Goal: Task Accomplishment & Management: Manage account settings

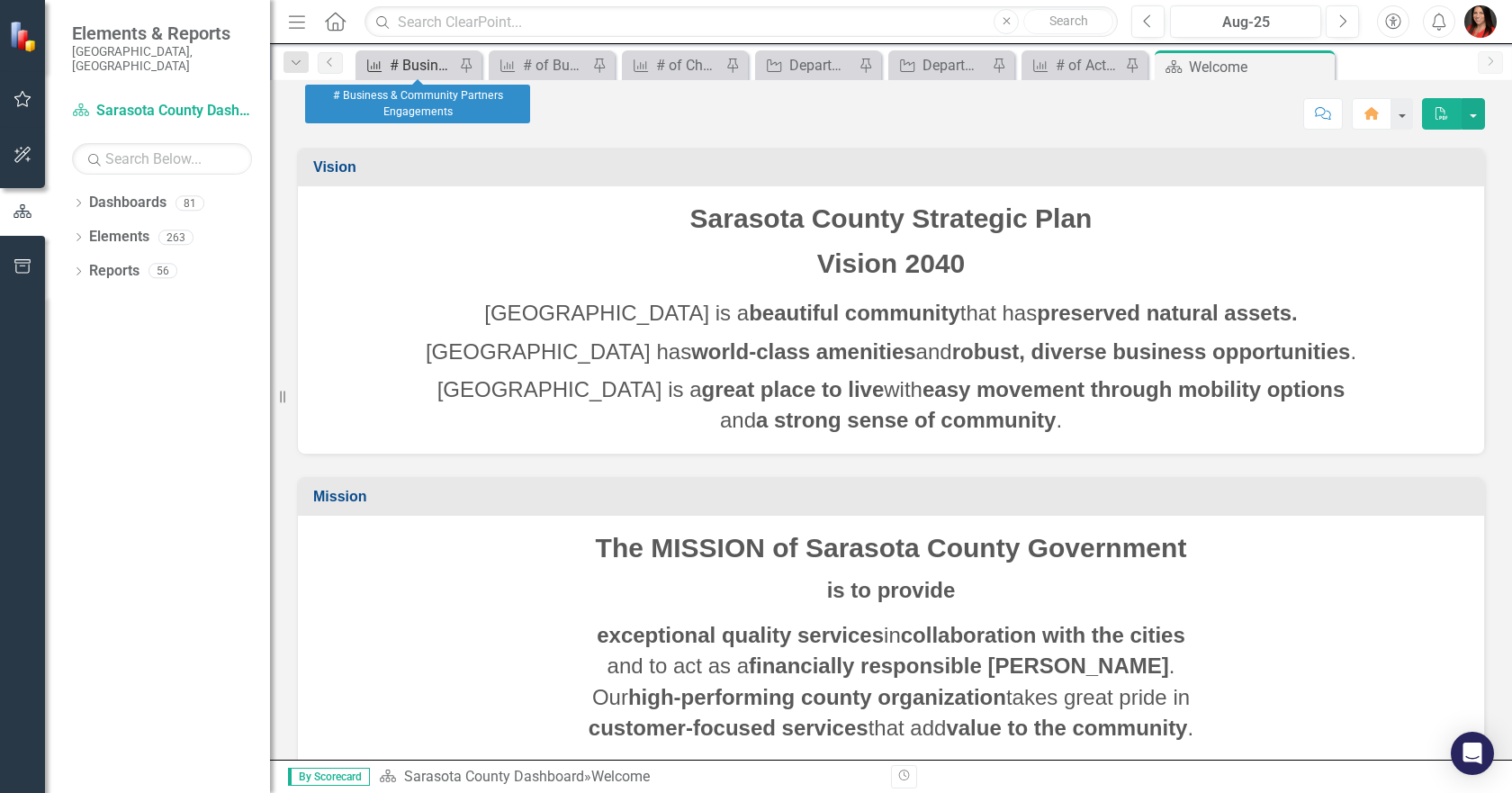
click at [393, 67] on div "# Business & Community Partners Engagements" at bounding box center [422, 65] width 65 height 23
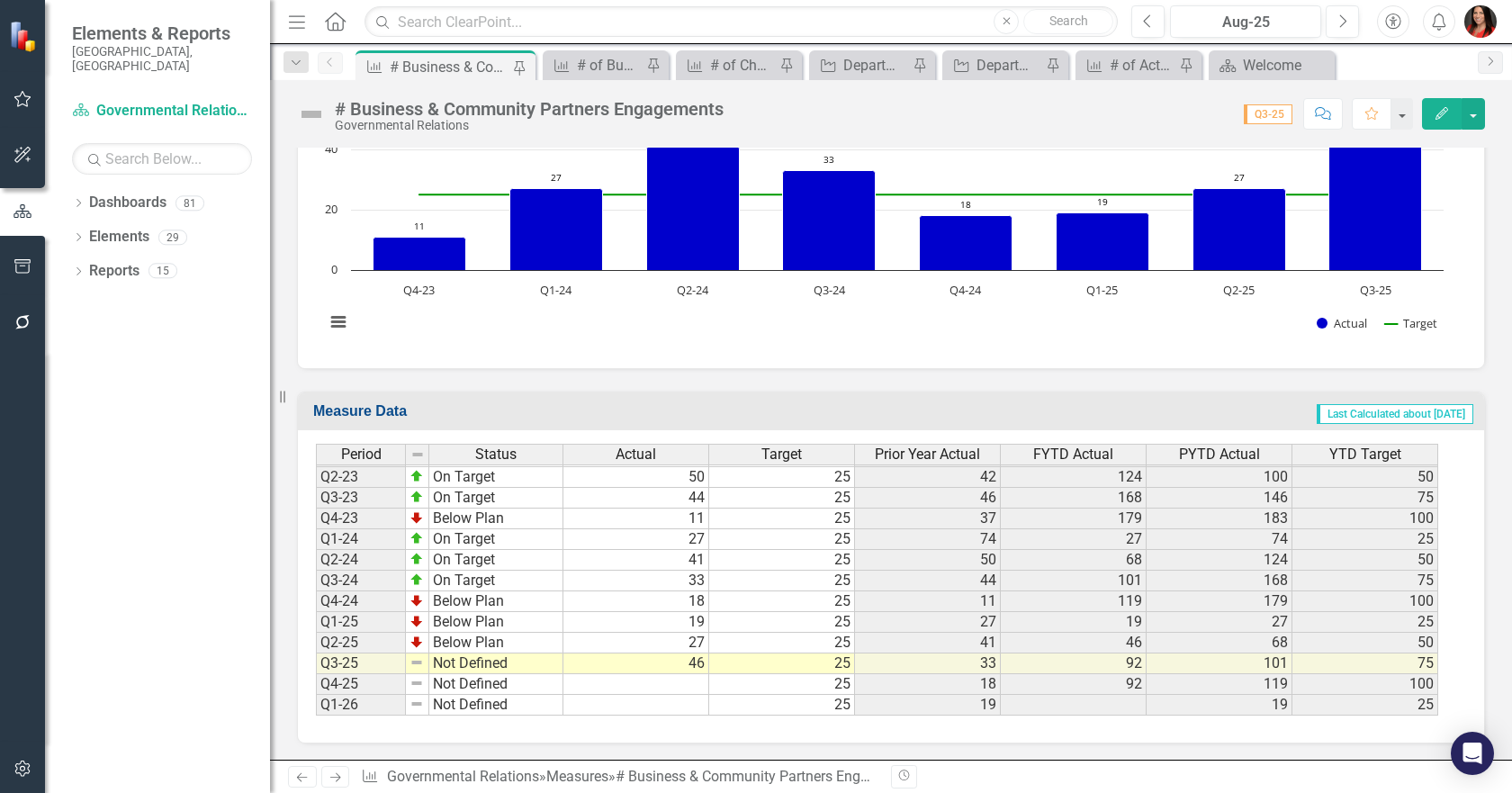
scroll to position [604, 0]
click at [677, 685] on td at bounding box center [636, 683] width 146 height 21
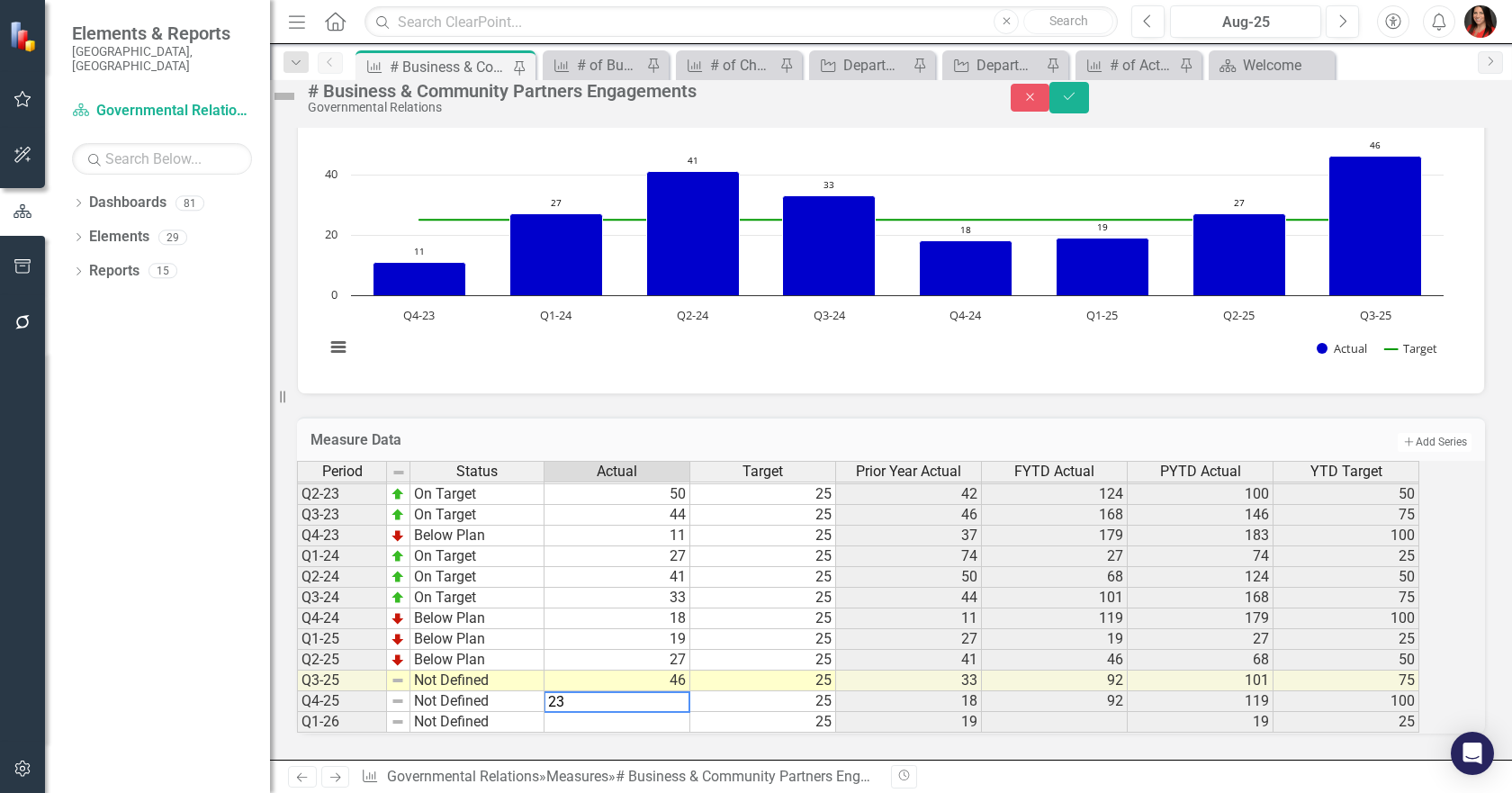
type textarea "23"
click at [896, 734] on div "Period Status Actual Target Prior Year Actual FYTD Actual PYTD Actual YTD Targe…" at bounding box center [891, 597] width 1188 height 273
click at [1089, 108] on button "Save" at bounding box center [1069, 98] width 39 height 32
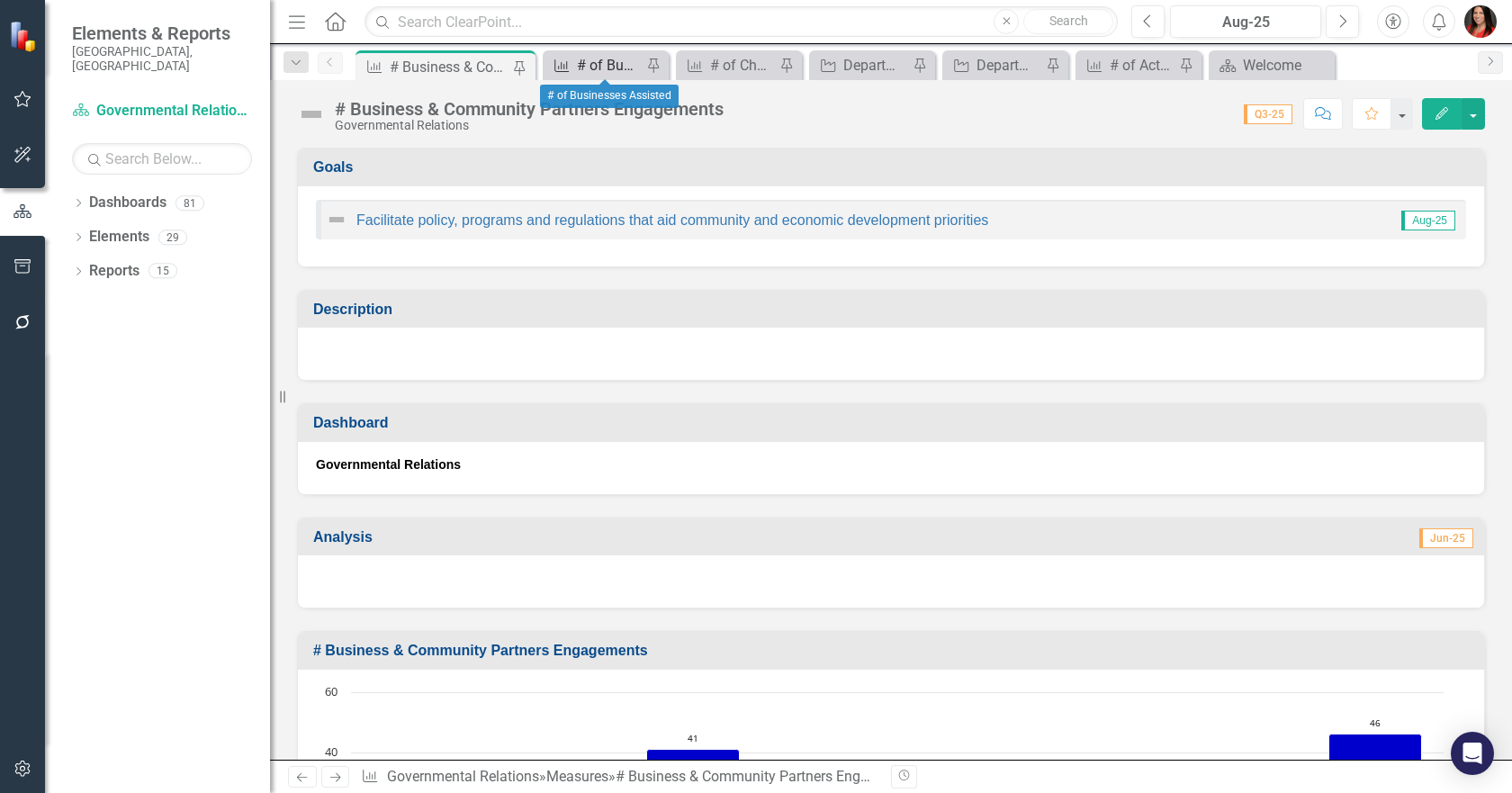
click at [609, 55] on div "# of Businesses Assisted" at bounding box center [609, 65] width 65 height 23
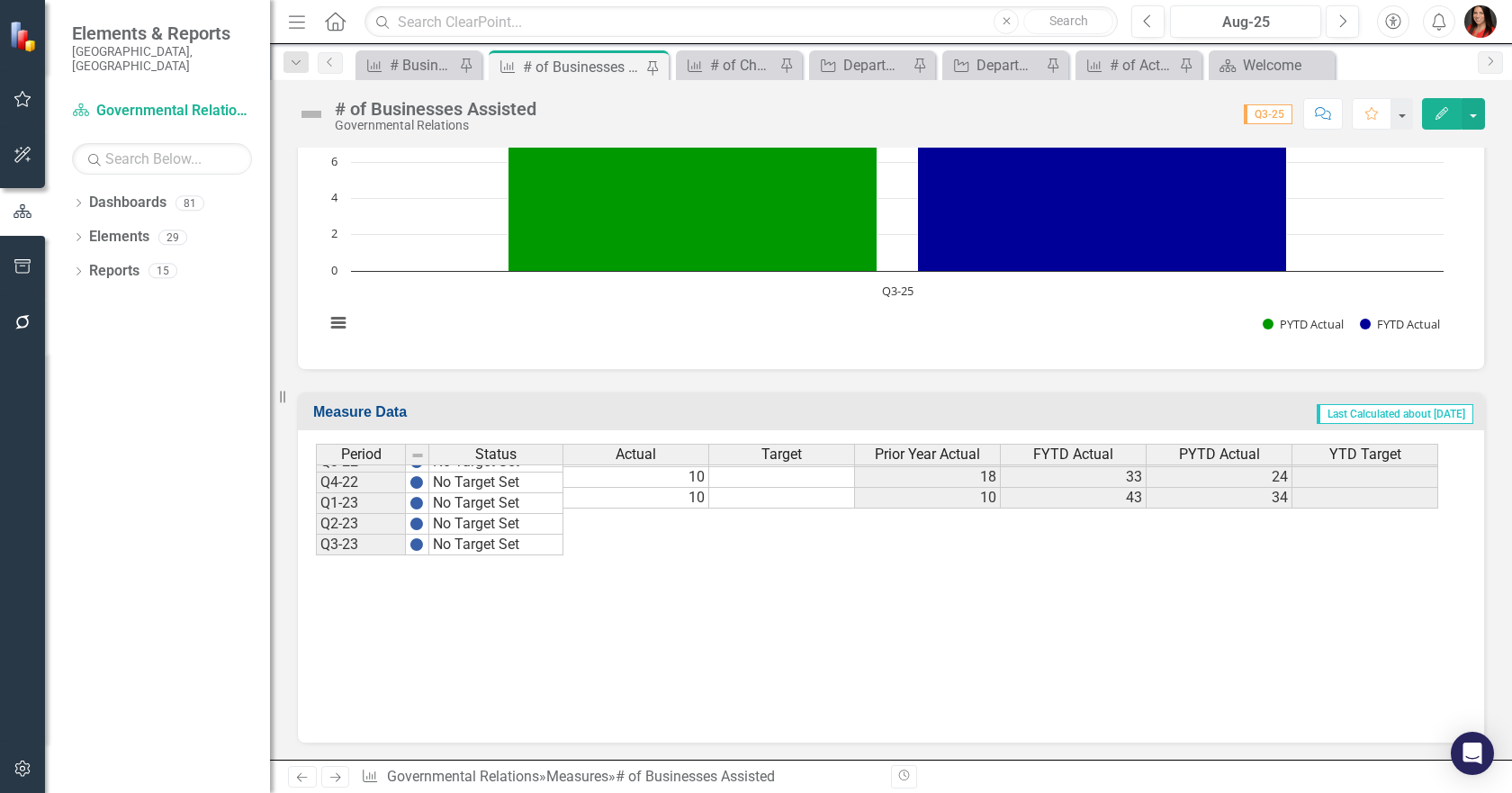
scroll to position [848, 0]
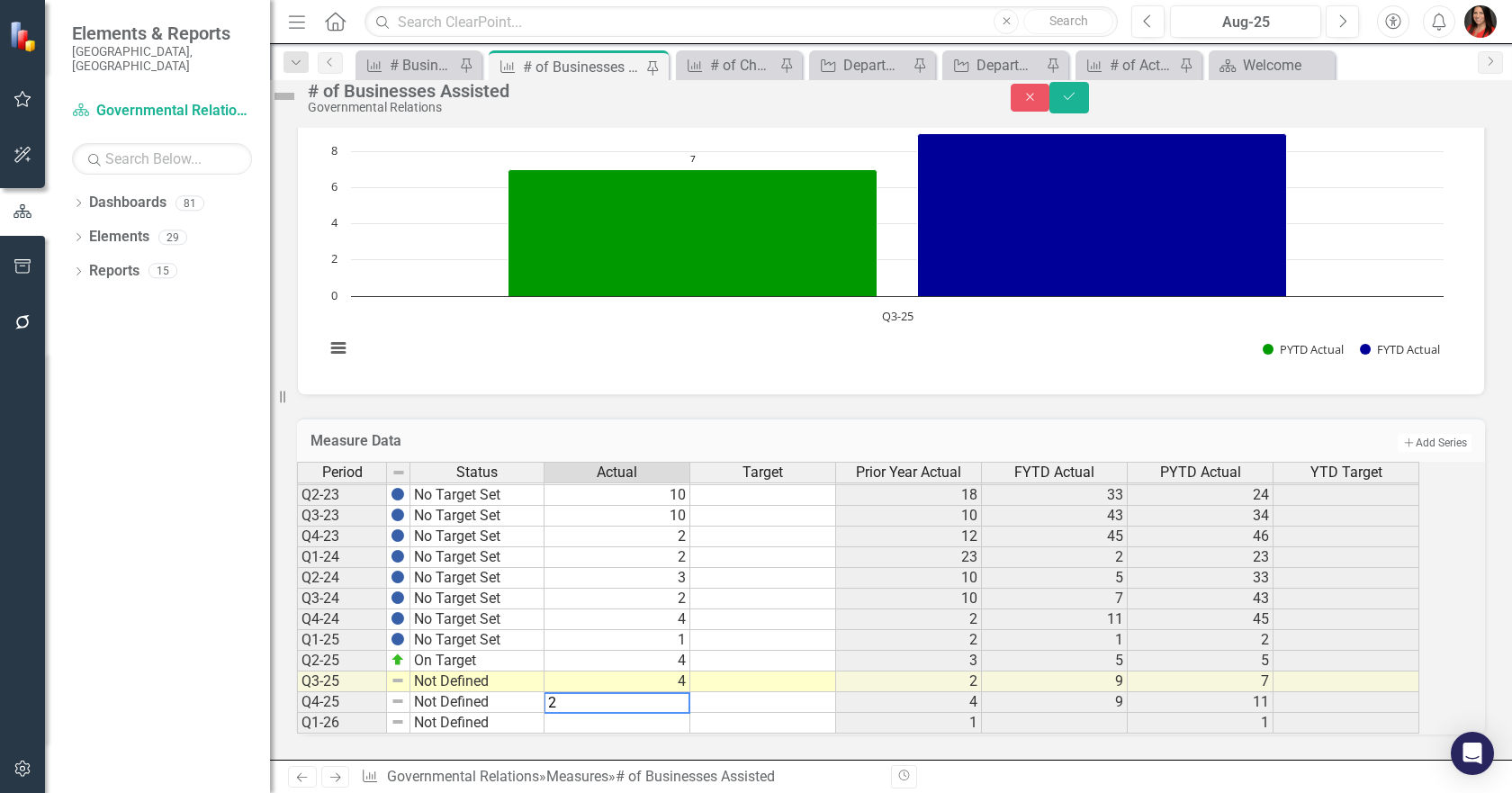
type textarea "2"
click at [741, 57] on div "# of Chamber Engagements" at bounding box center [742, 65] width 65 height 23
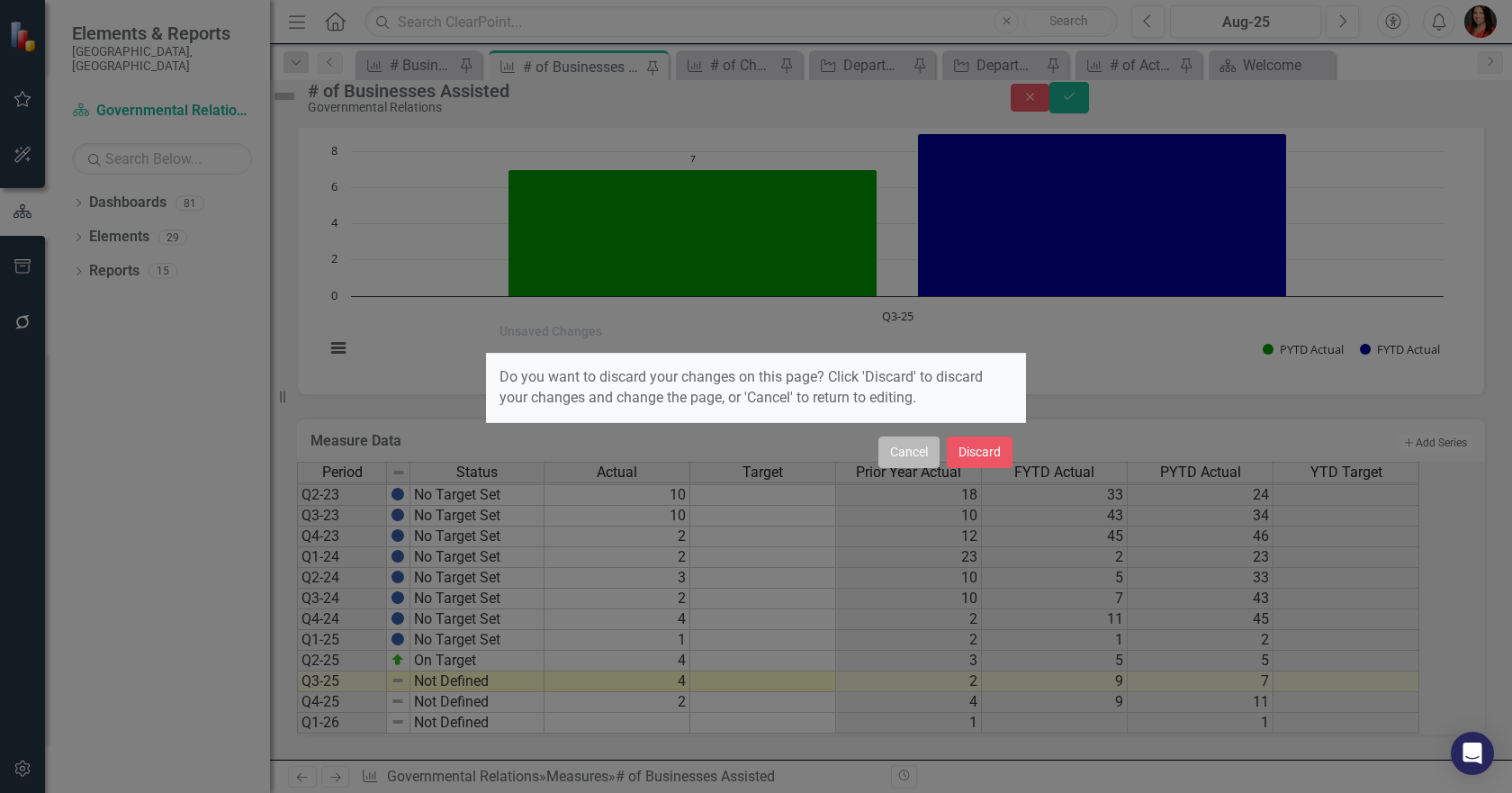
click at [900, 446] on button "Cancel" at bounding box center [908, 452] width 61 height 32
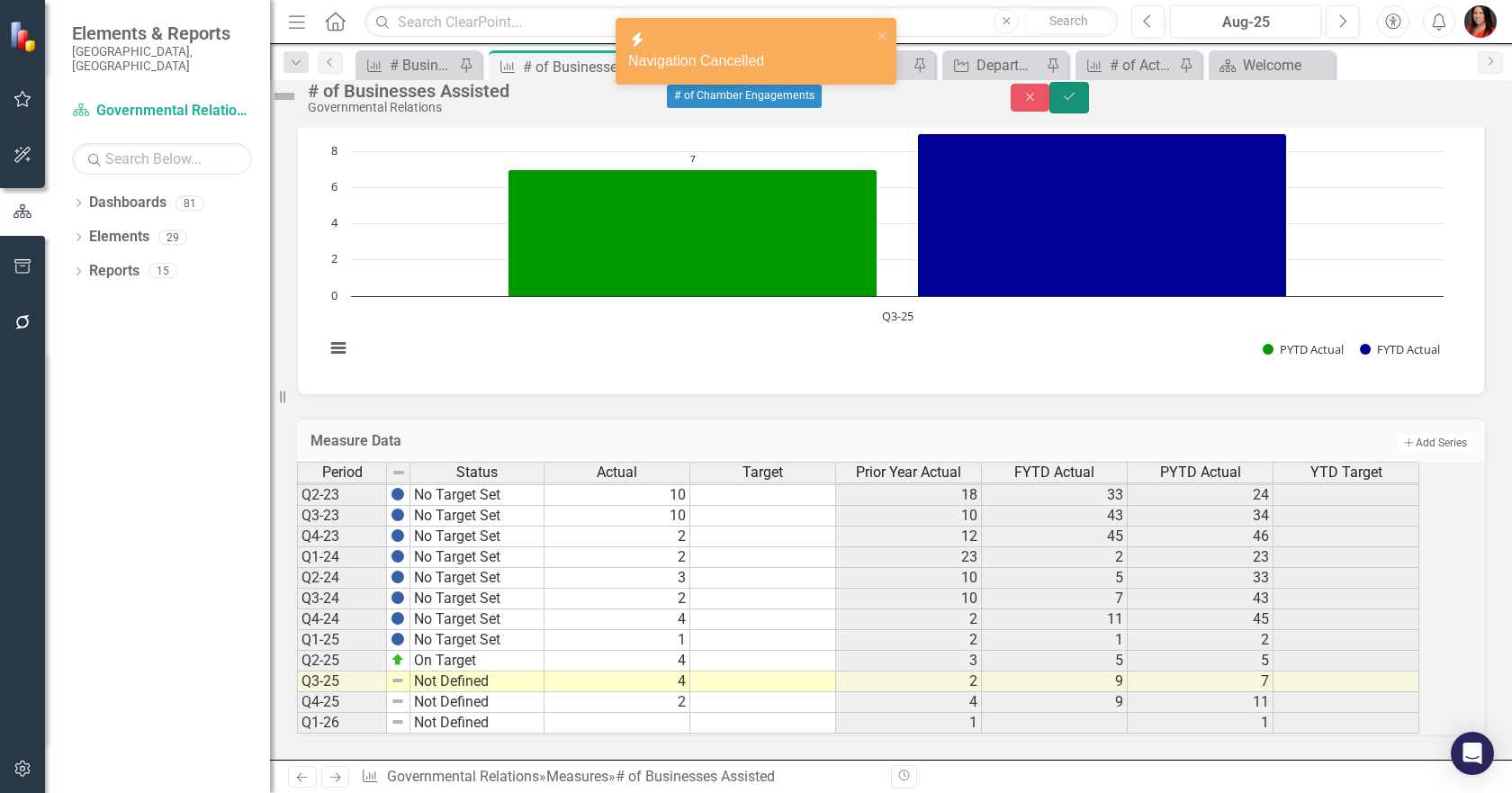
click at [1077, 102] on icon "Save" at bounding box center [1069, 97] width 16 height 13
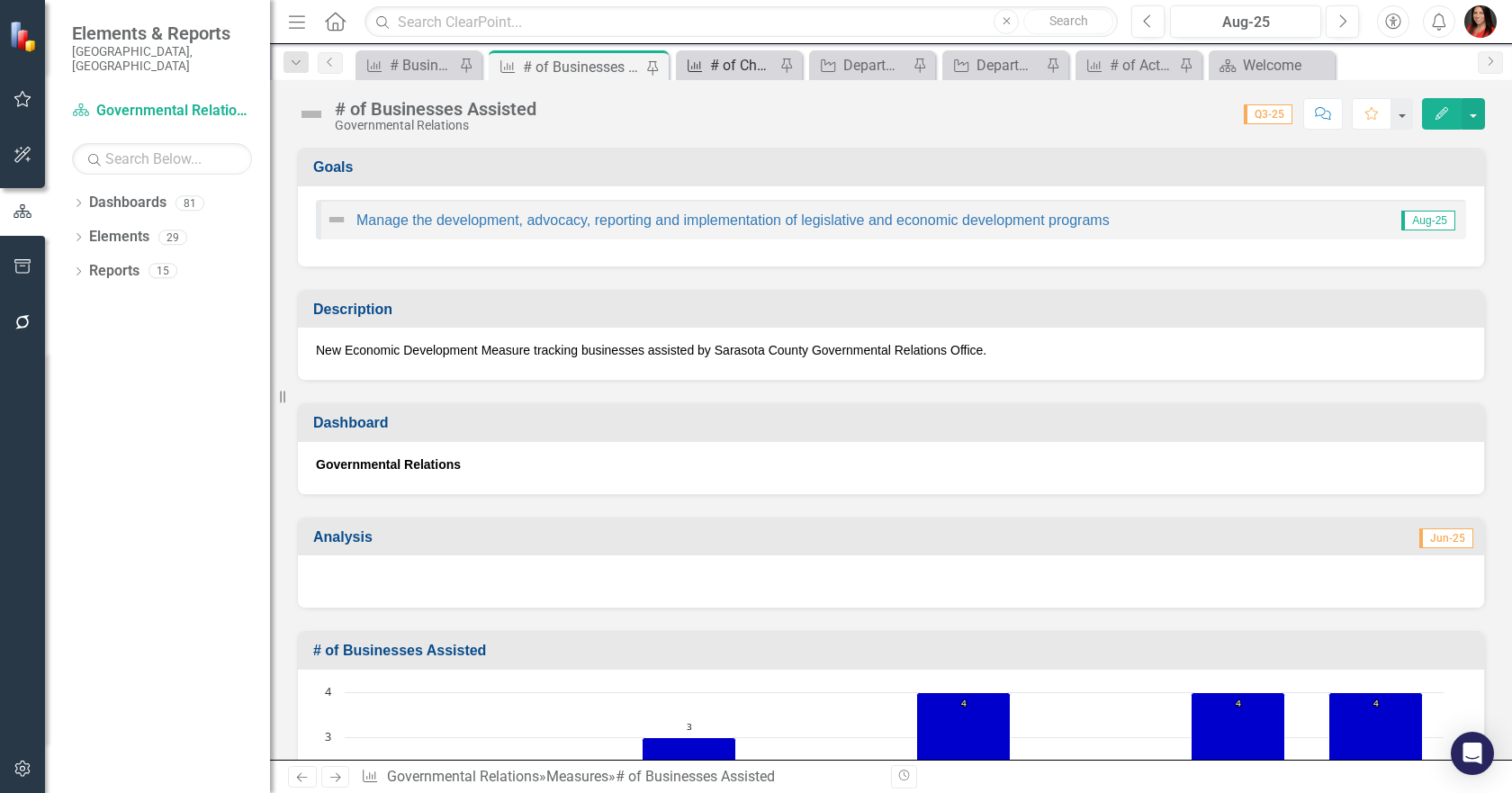
click at [718, 66] on div "# of Chamber Engagements" at bounding box center [742, 65] width 65 height 23
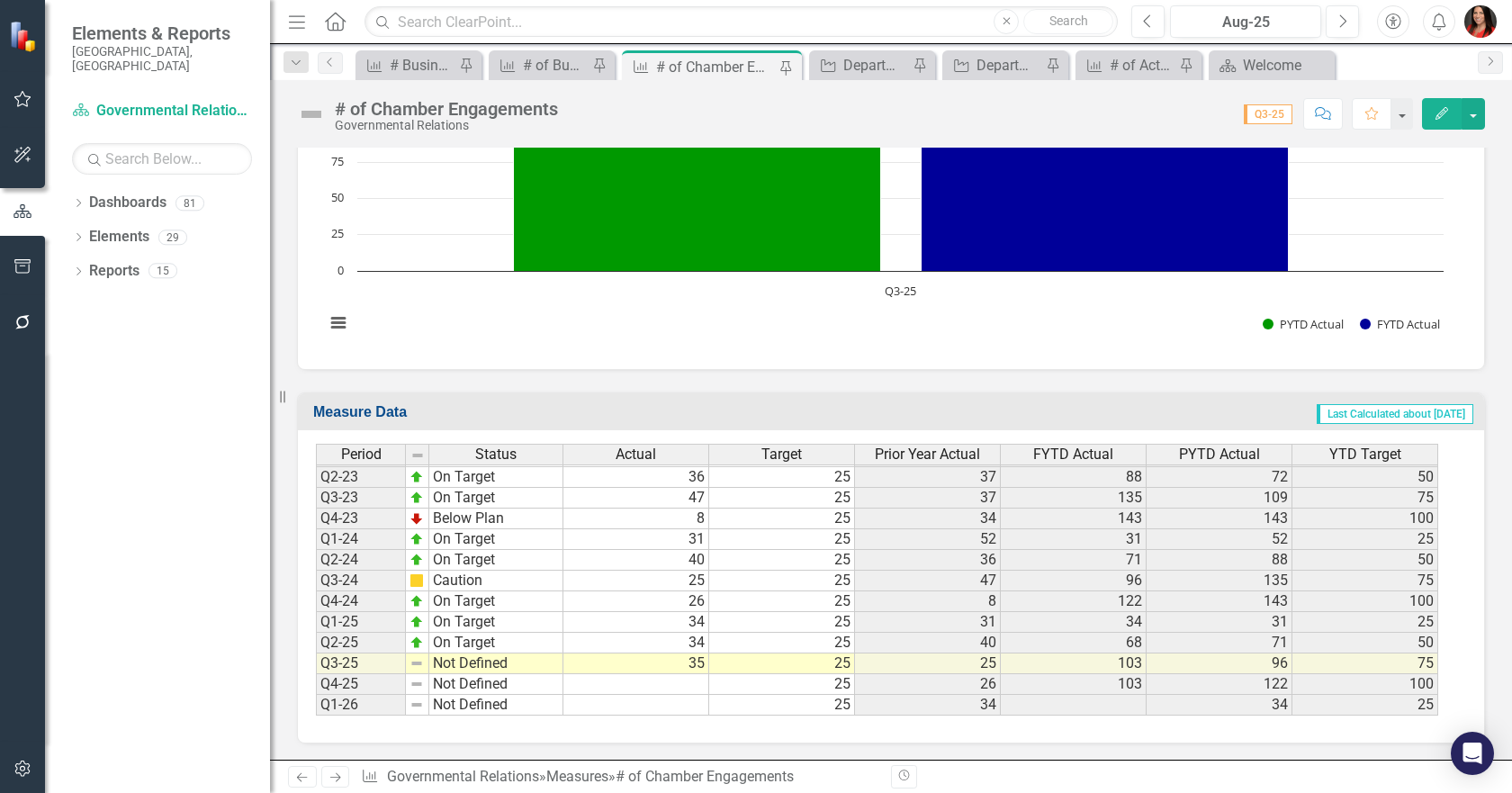
scroll to position [966, 0]
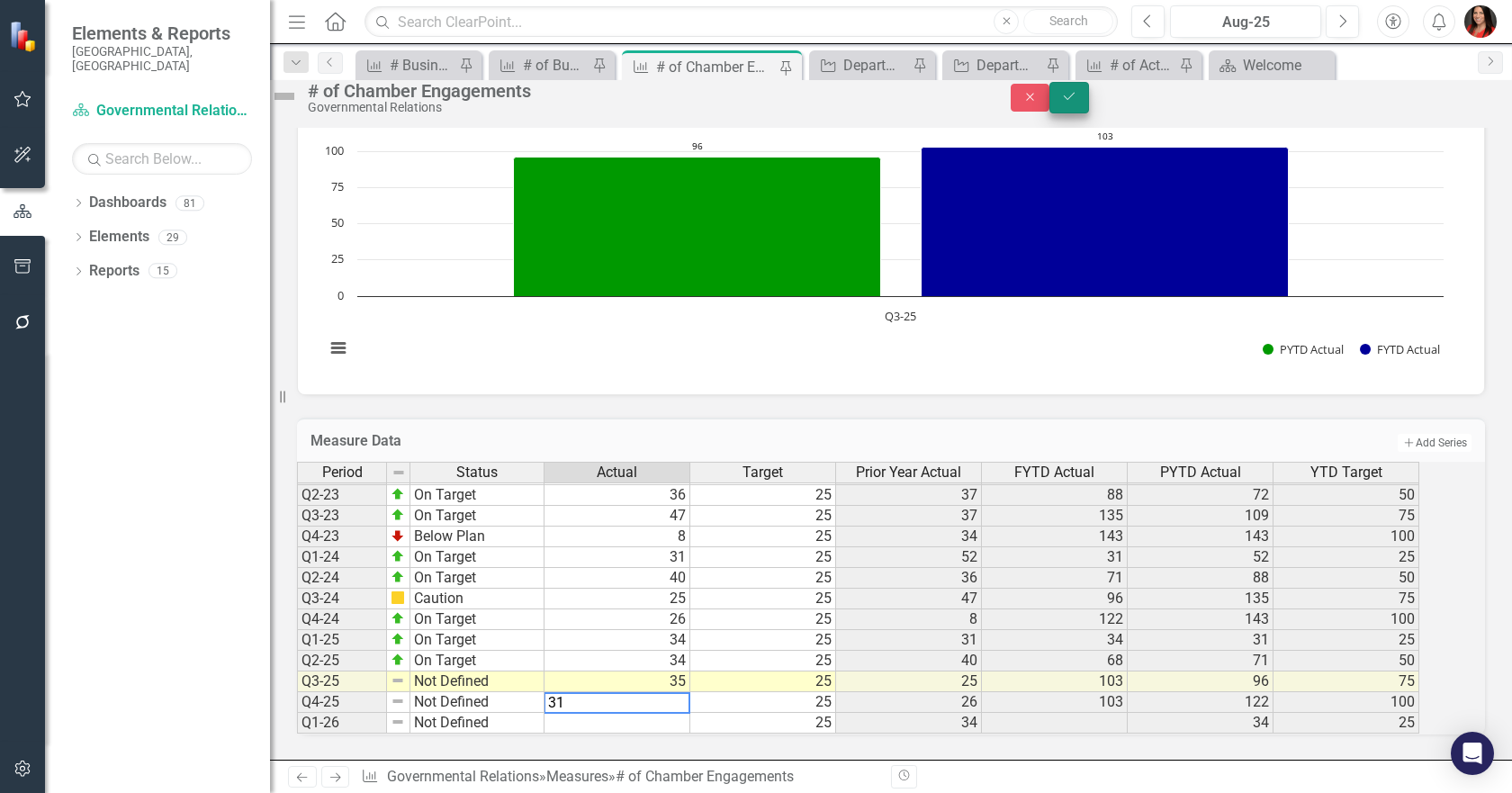
type textarea "31"
click at [1089, 112] on button "Save" at bounding box center [1069, 98] width 39 height 32
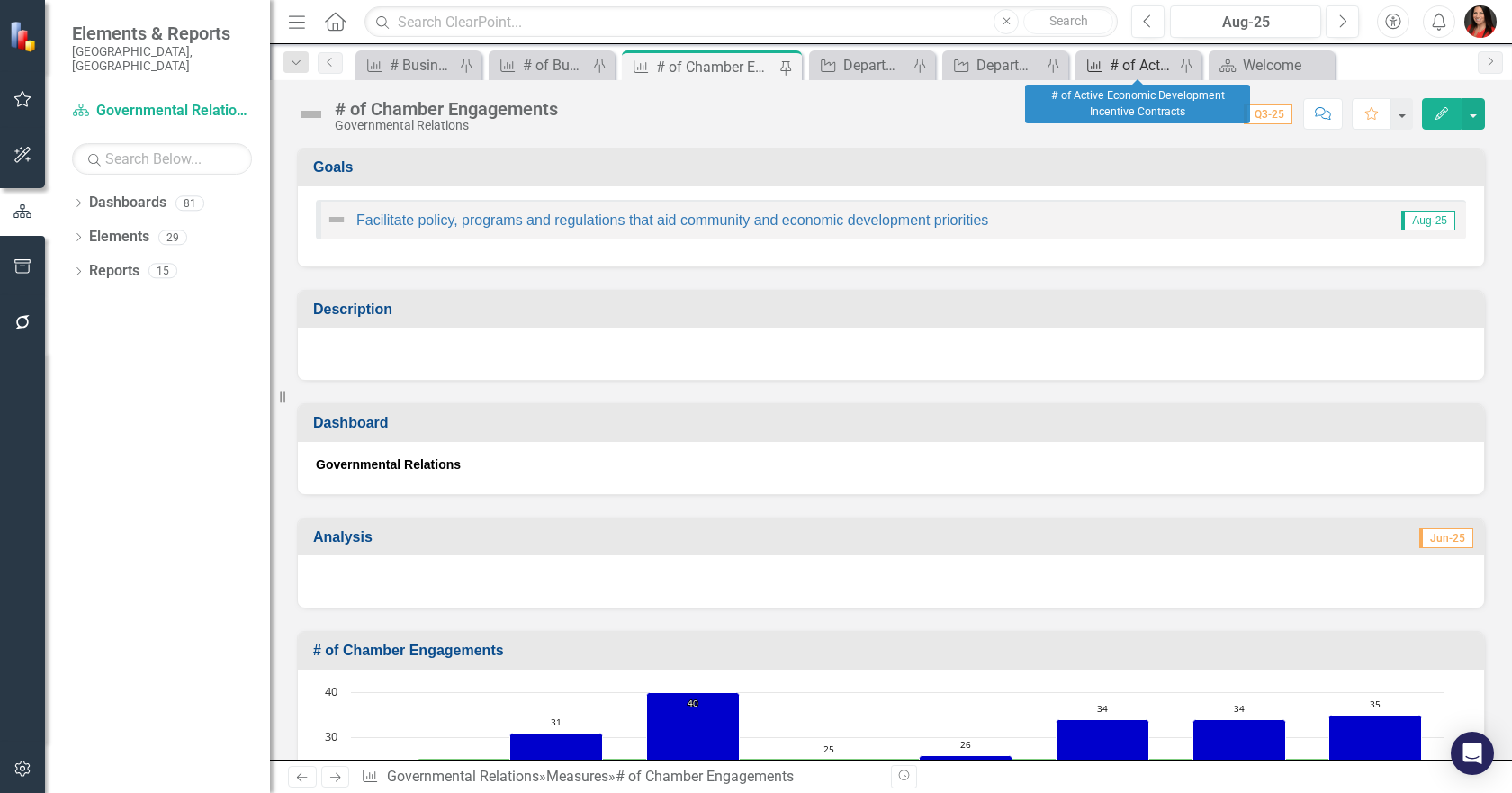
click at [1097, 58] on icon "Measure" at bounding box center [1094, 66] width 18 height 15
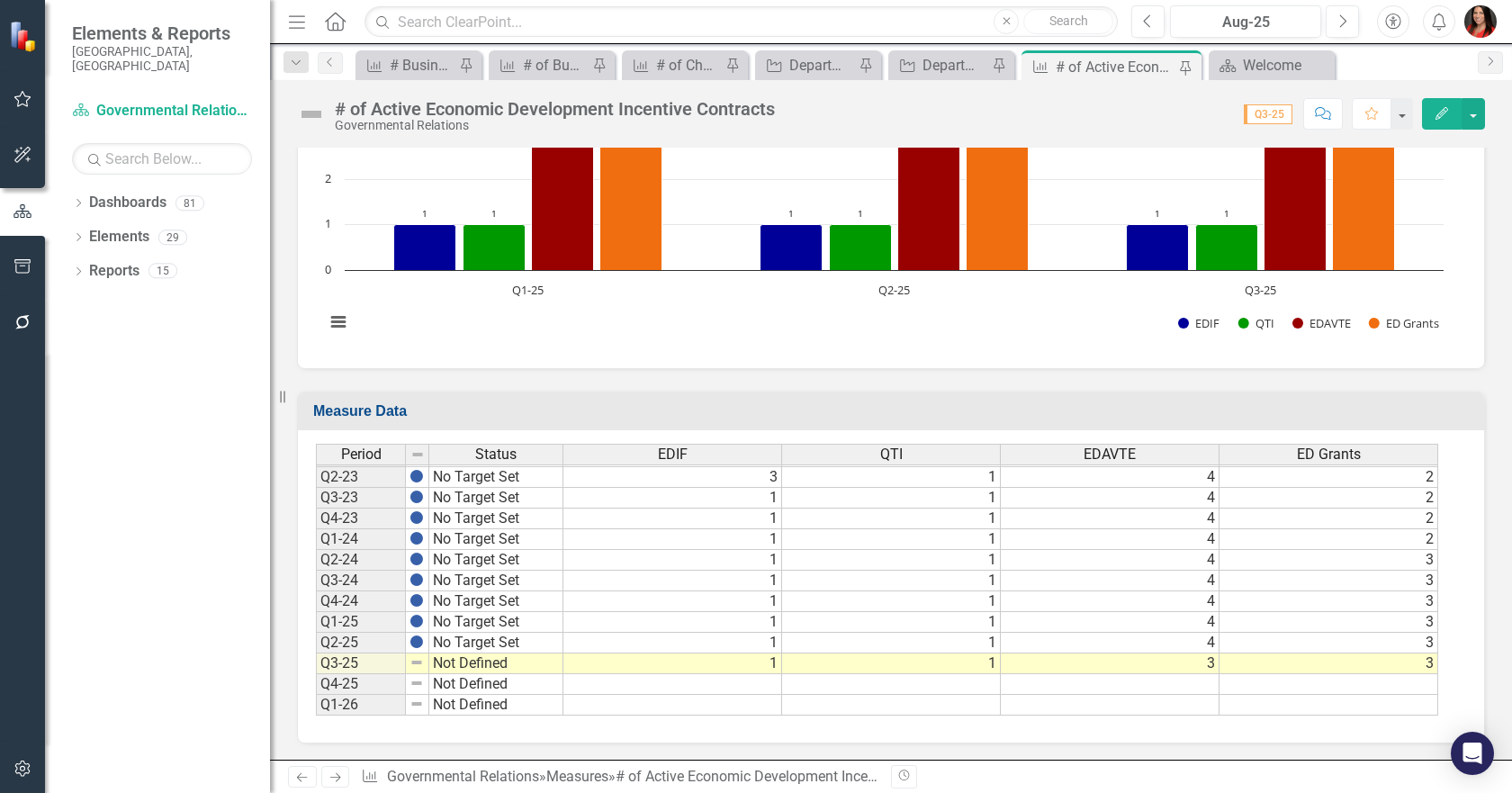
scroll to position [668, 0]
click at [756, 682] on td at bounding box center [673, 683] width 219 height 21
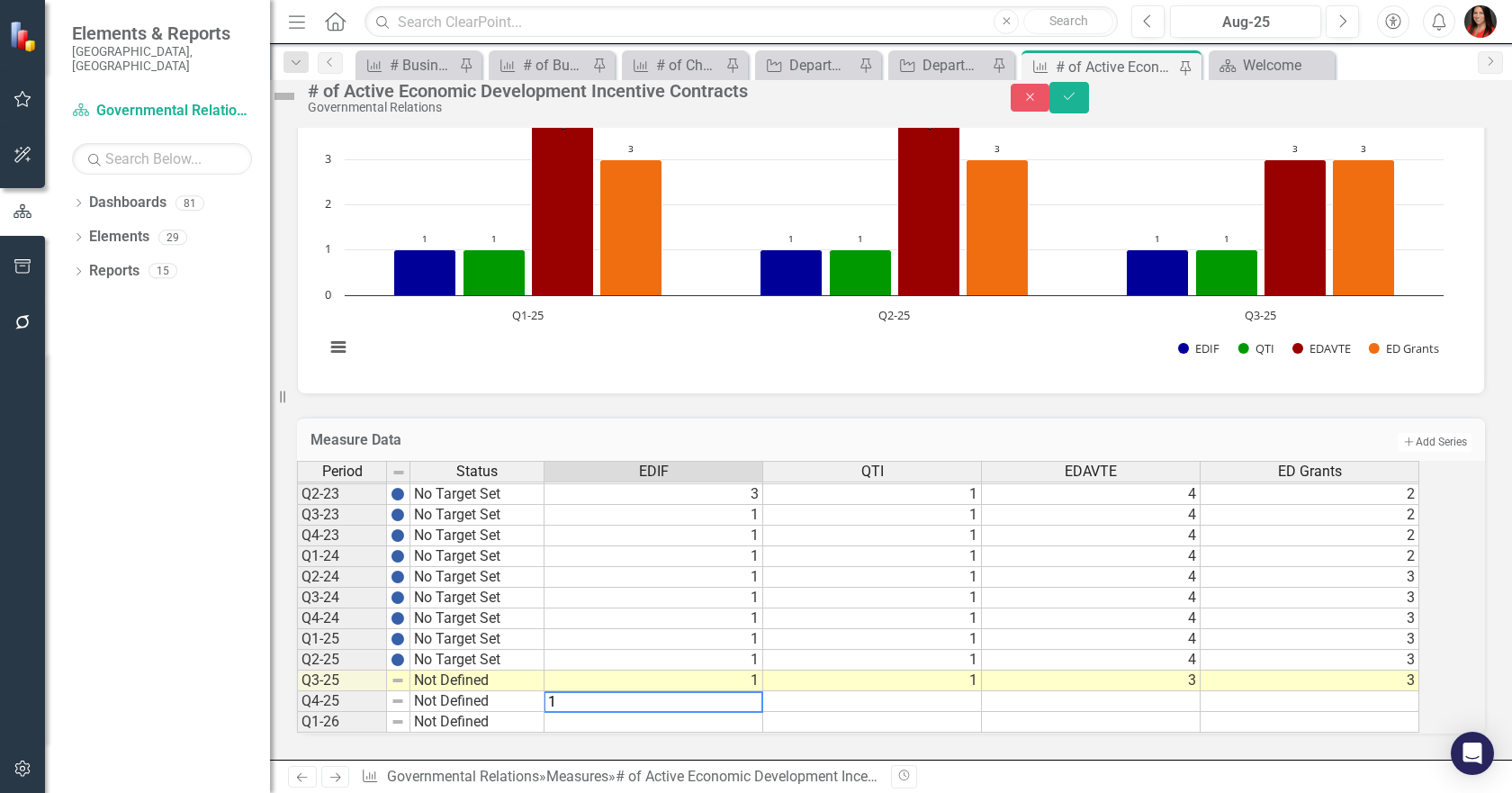
type textarea "1"
click at [919, 692] on td at bounding box center [872, 701] width 219 height 21
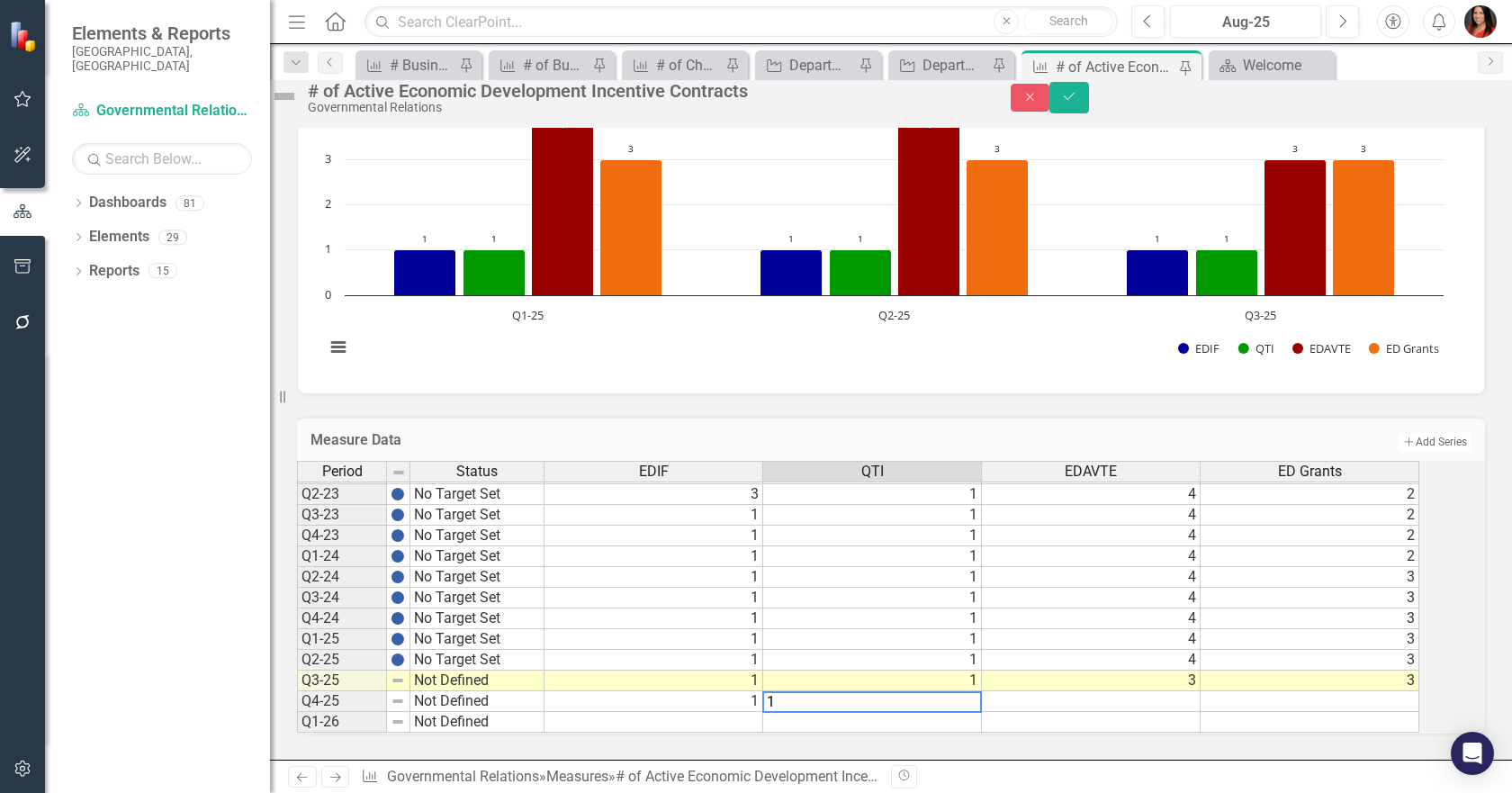
click at [1108, 691] on td at bounding box center [1091, 701] width 219 height 21
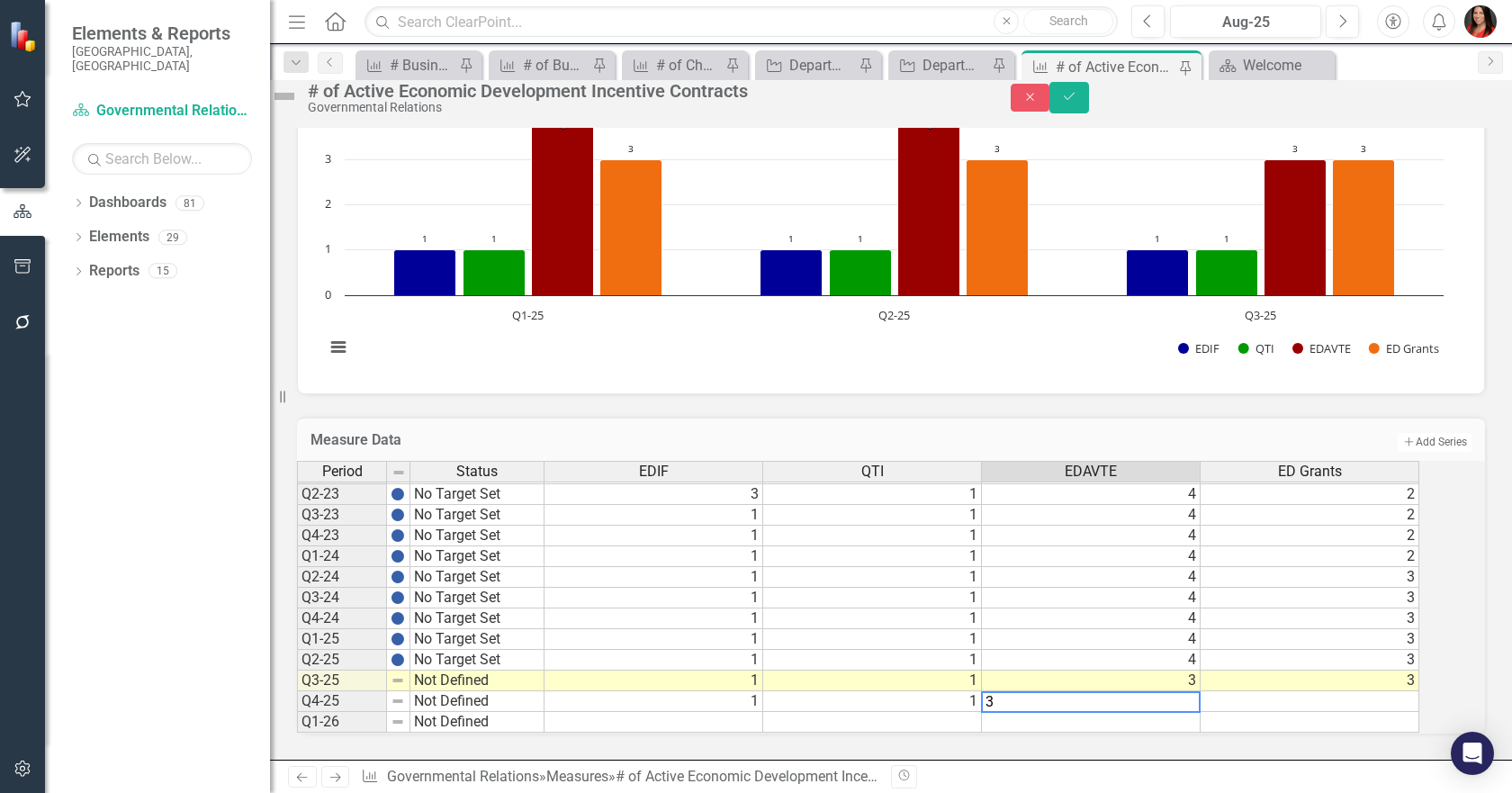
click at [1366, 691] on td at bounding box center [1309, 701] width 219 height 21
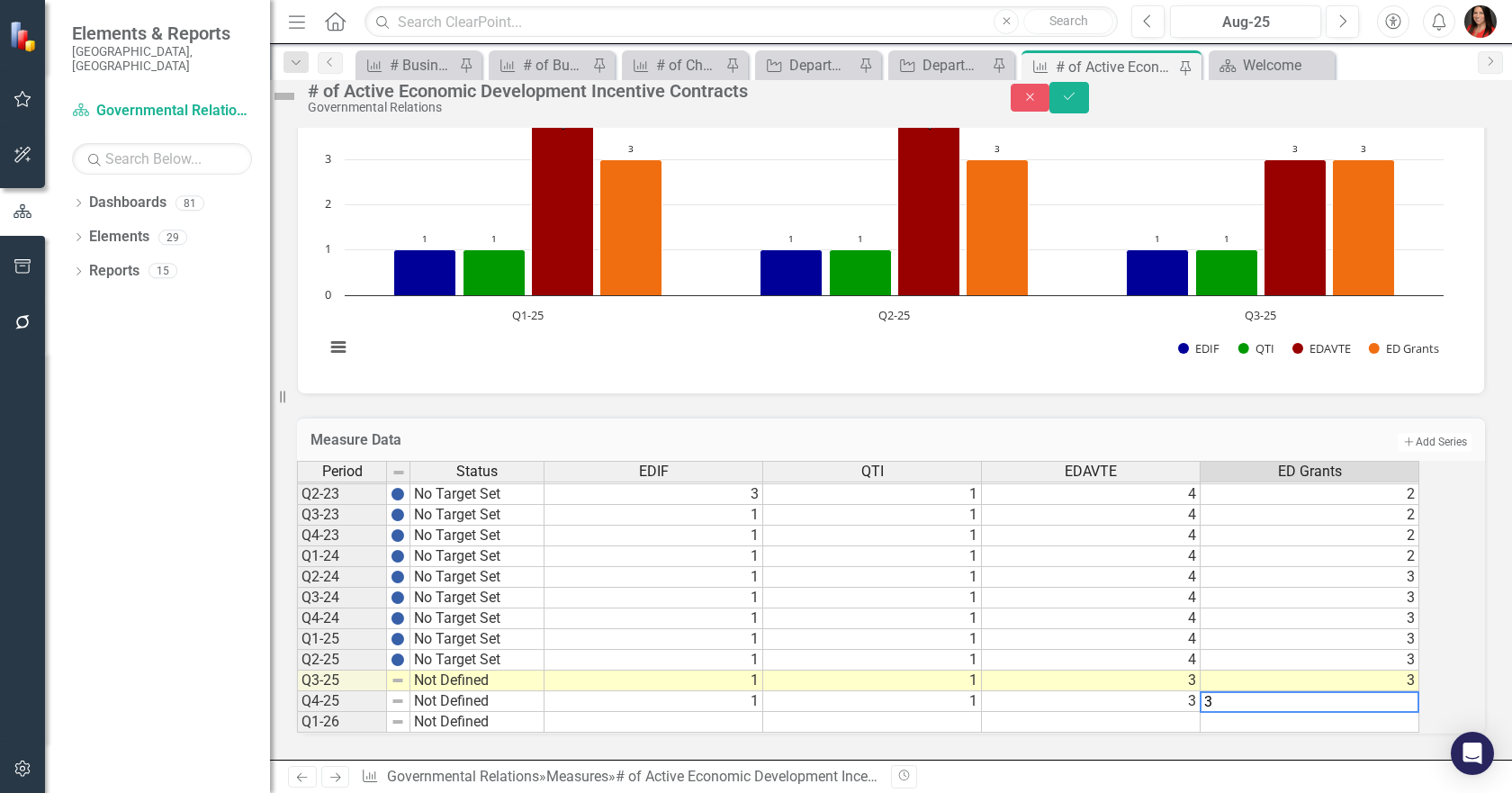
type textarea "3"
click at [1090, 747] on div "Goals Goal 5: Robust, Growing Business Opportunities Sarasota County Dashboard …" at bounding box center [891, 121] width 1242 height 1276
click at [1077, 102] on icon "Save" at bounding box center [1069, 97] width 16 height 13
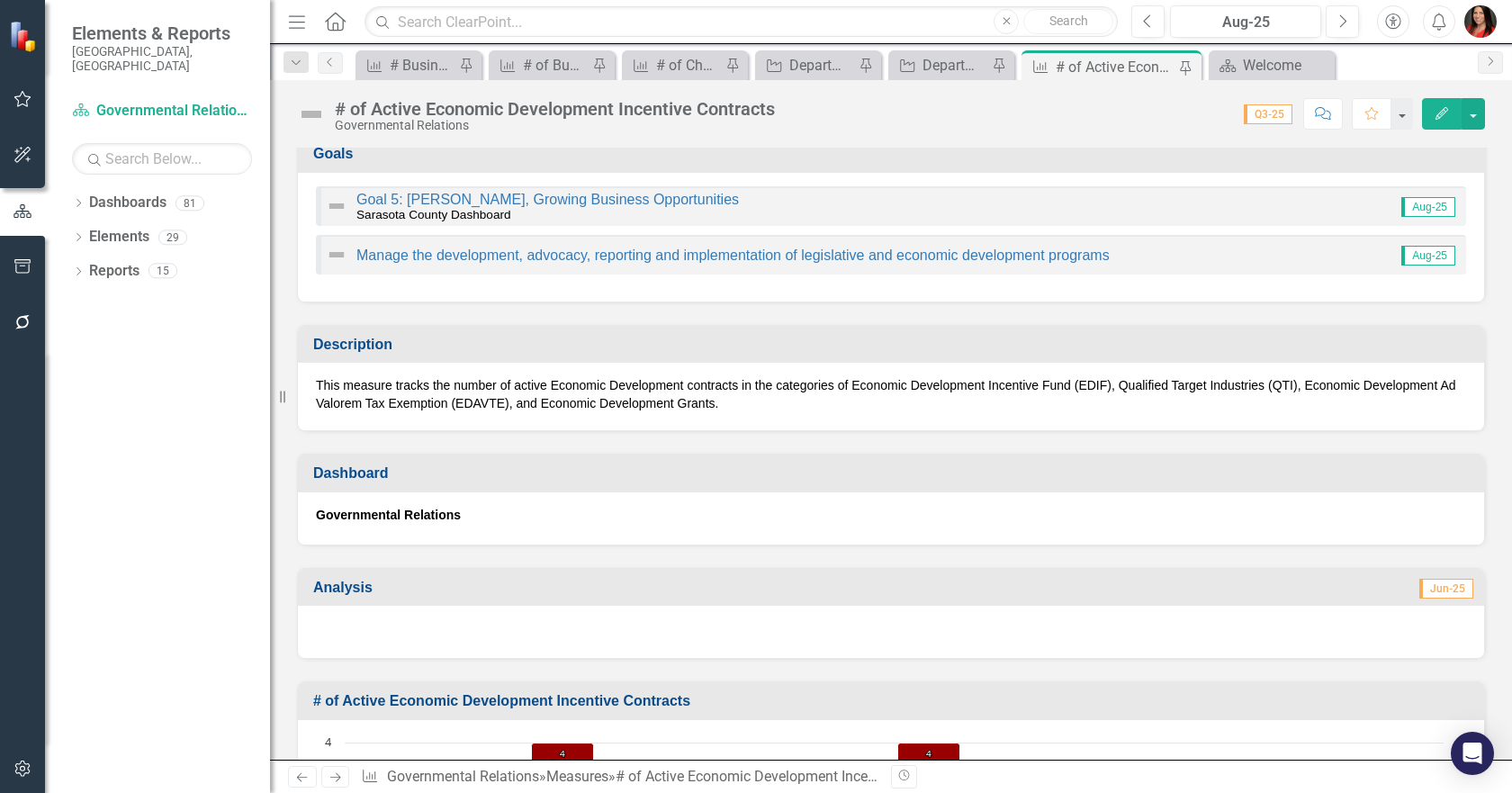
scroll to position [0, 0]
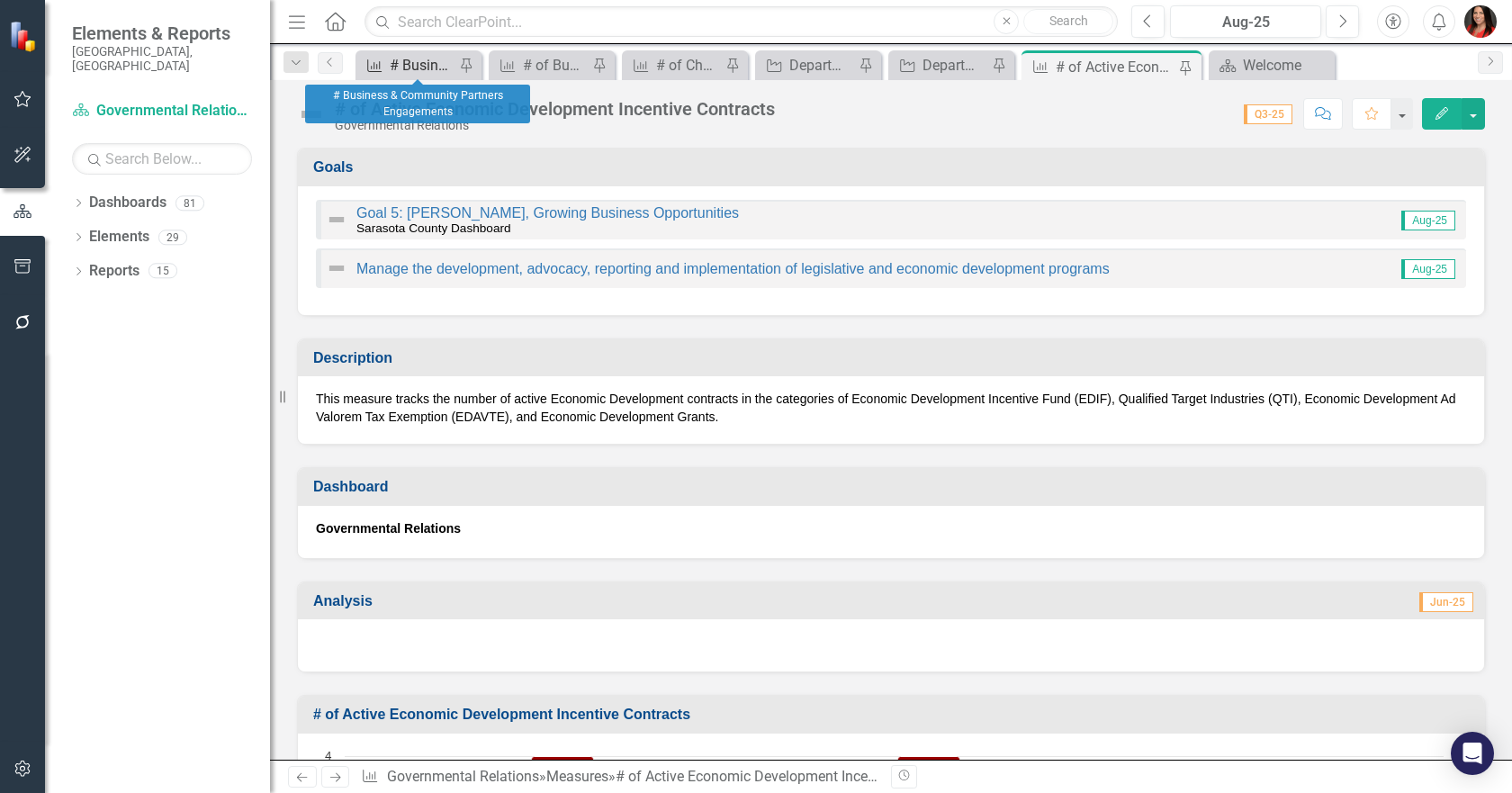
click at [406, 57] on div "# Business & Community Partners Engagements" at bounding box center [422, 65] width 65 height 23
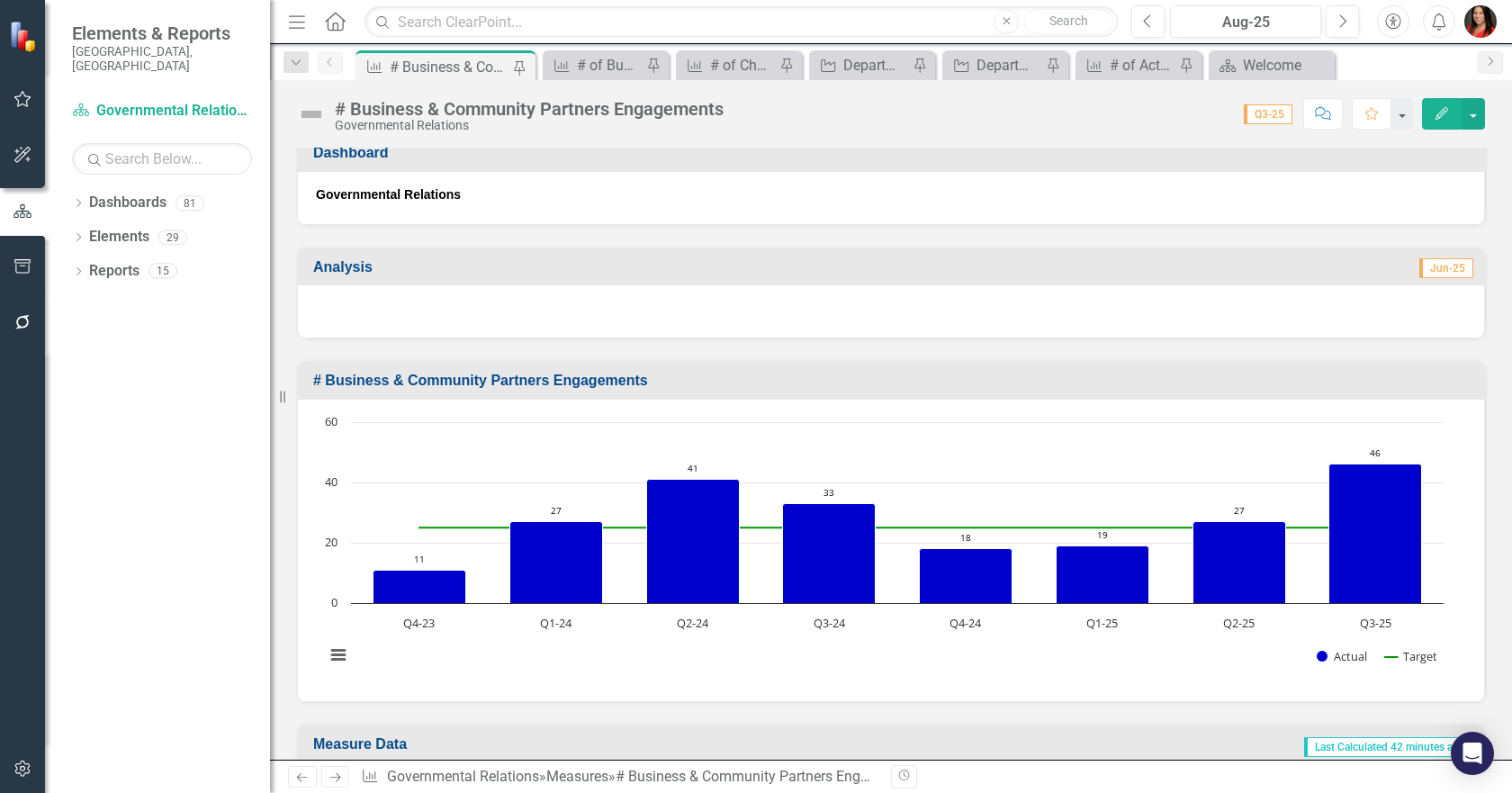
scroll to position [603, 0]
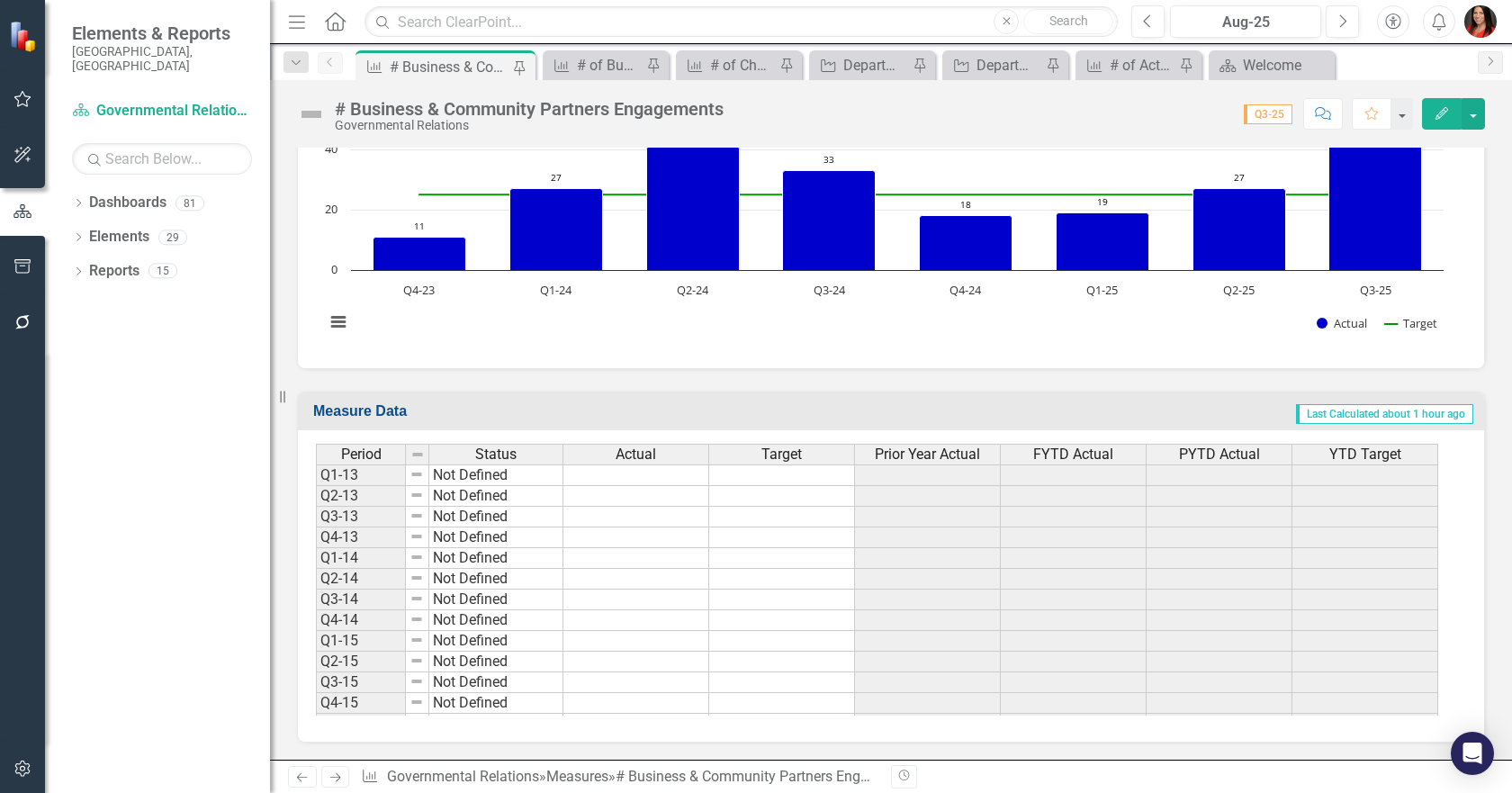
click at [297, 16] on icon "Menu" at bounding box center [297, 21] width 24 height 19
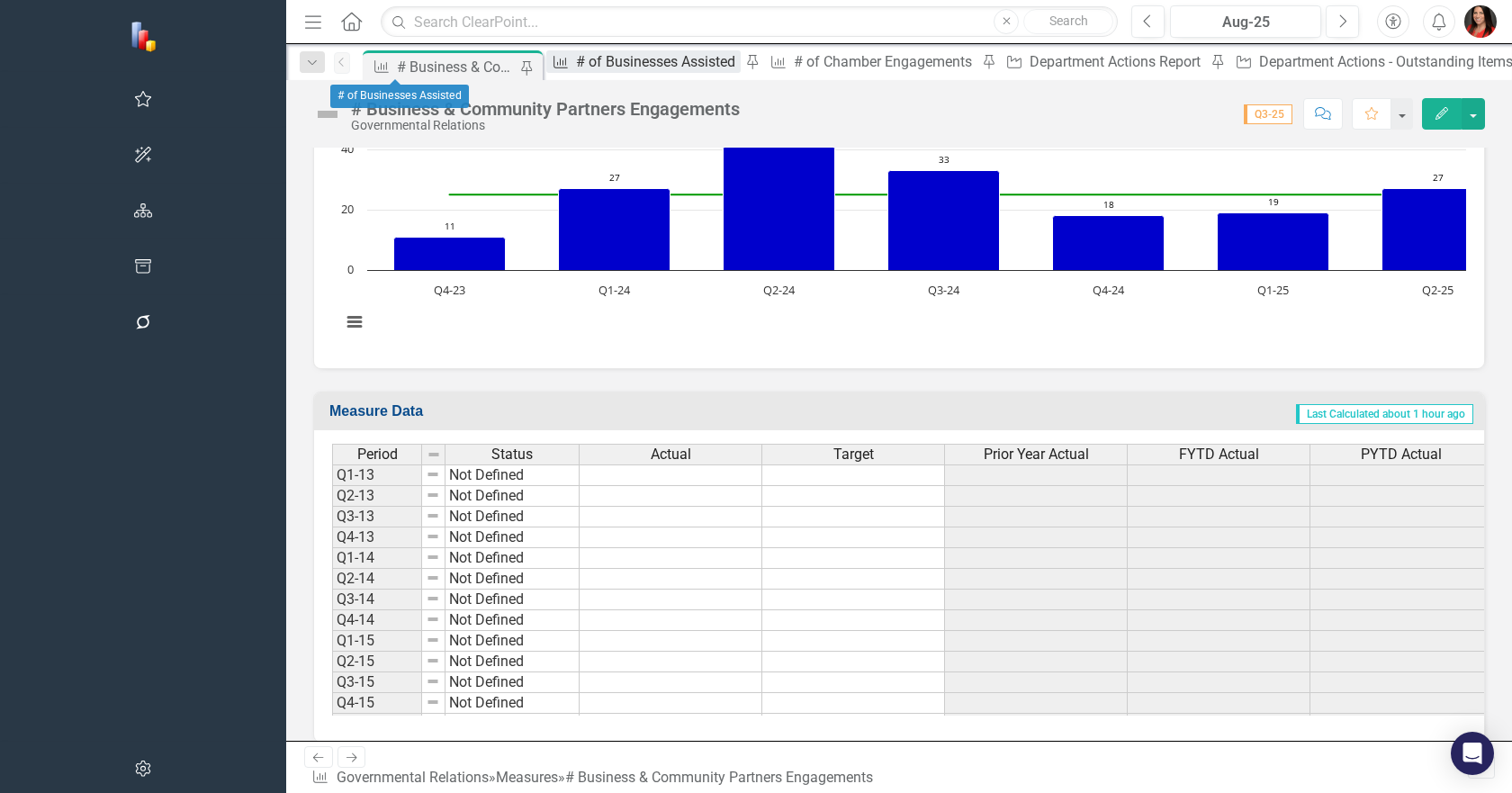
click at [576, 61] on div "# of Businesses Assisted" at bounding box center [658, 61] width 164 height 23
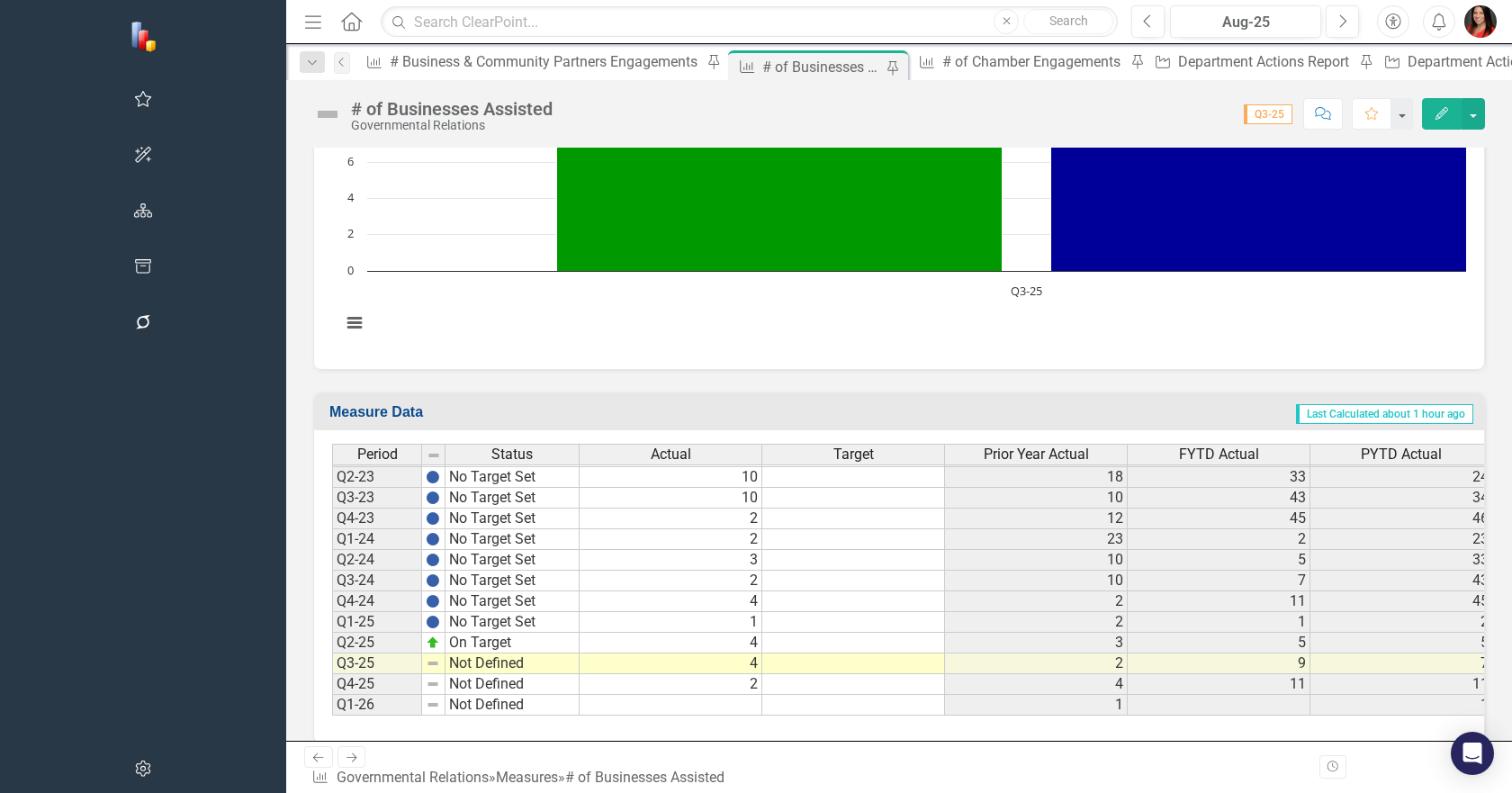
scroll to position [966, 0]
click at [516, 681] on tbody "Q1-20 No Target Set 9 11 9 11 Q2-20 No Target Set 2 8 11 19 Q3-20 No Target Set…" at bounding box center [1004, 455] width 1343 height 518
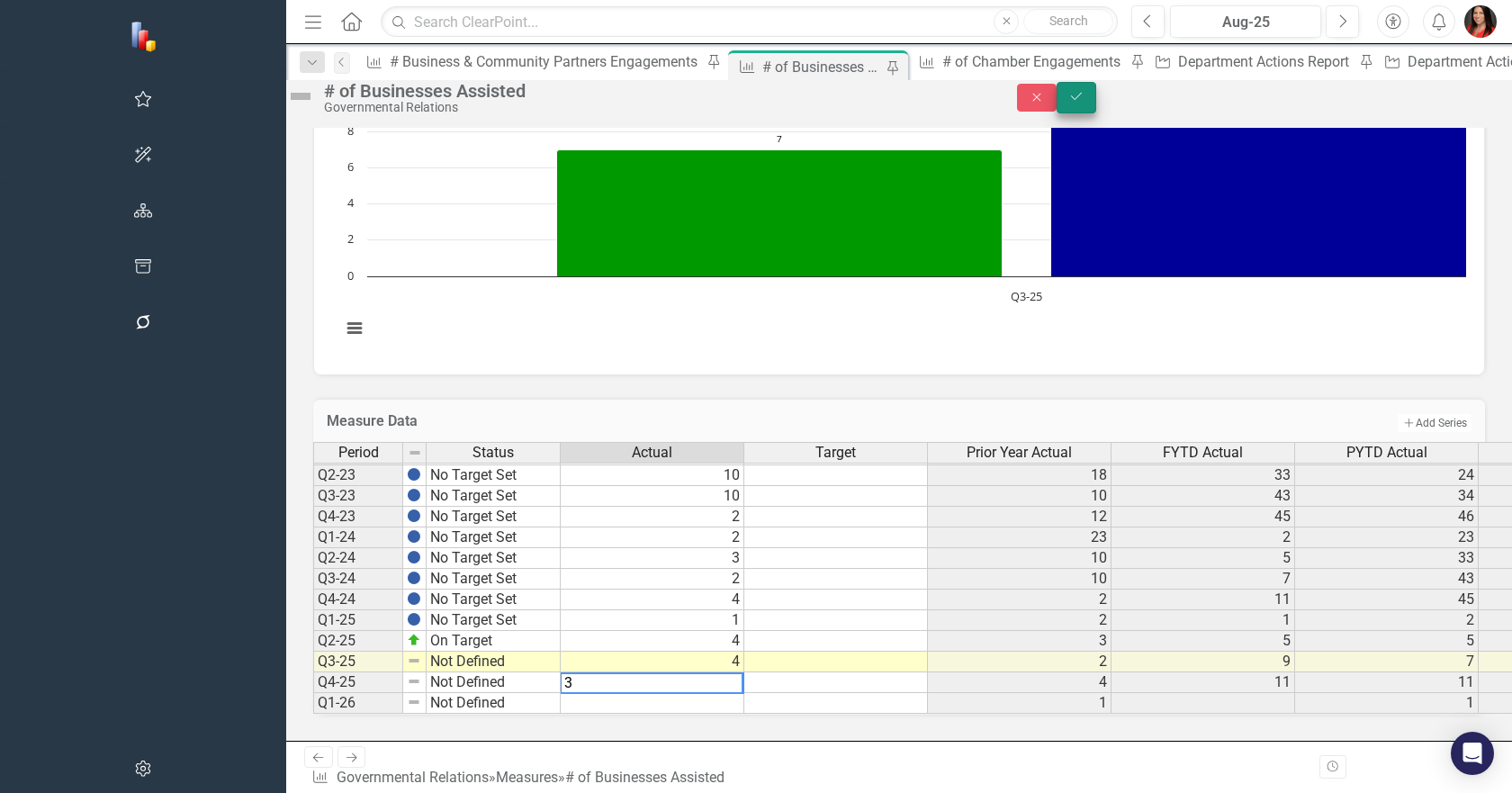
type textarea "3"
click at [1096, 112] on button "Save" at bounding box center [1076, 98] width 39 height 32
